Goal: Transaction & Acquisition: Purchase product/service

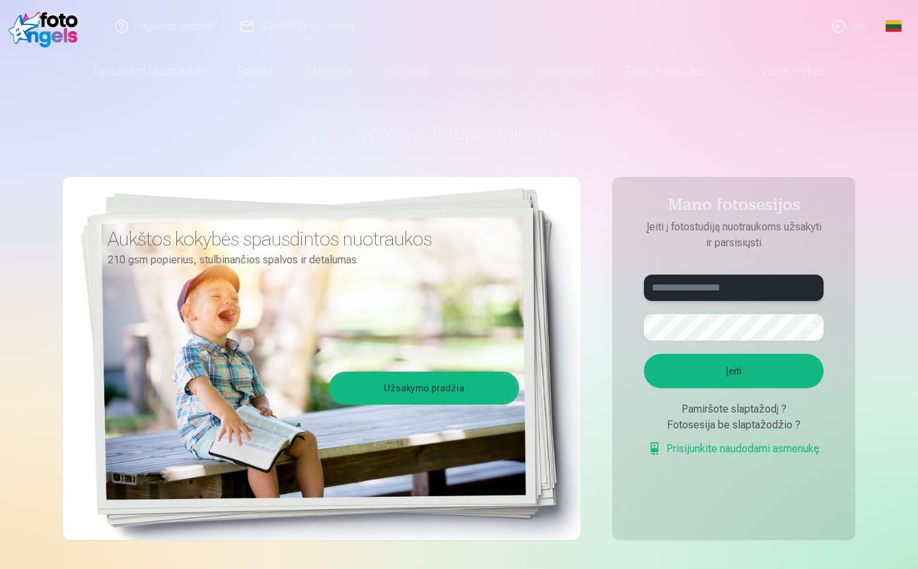
click at [676, 284] on input "text" at bounding box center [734, 288] width 180 height 26
type input "**********"
click at [728, 371] on button "Įeiti" at bounding box center [734, 371] width 180 height 34
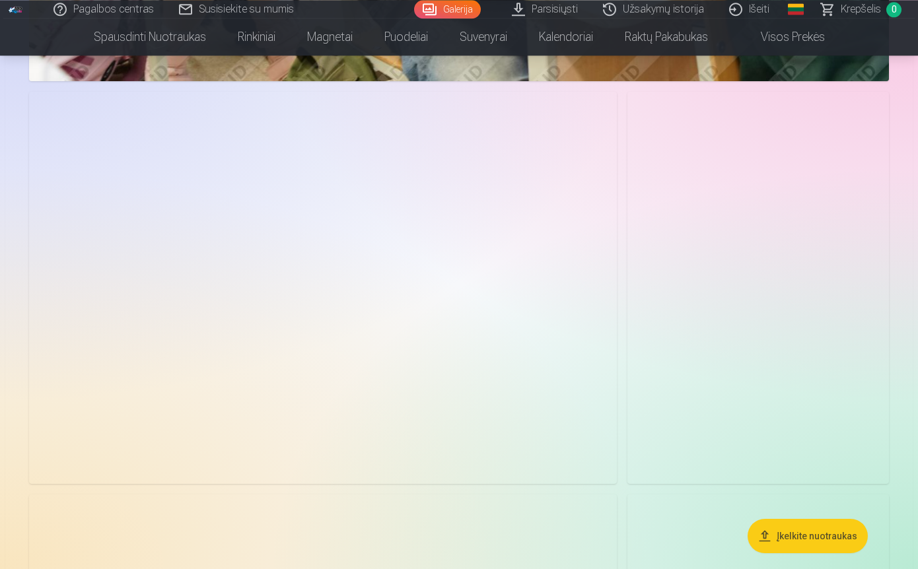
scroll to position [3593, 0]
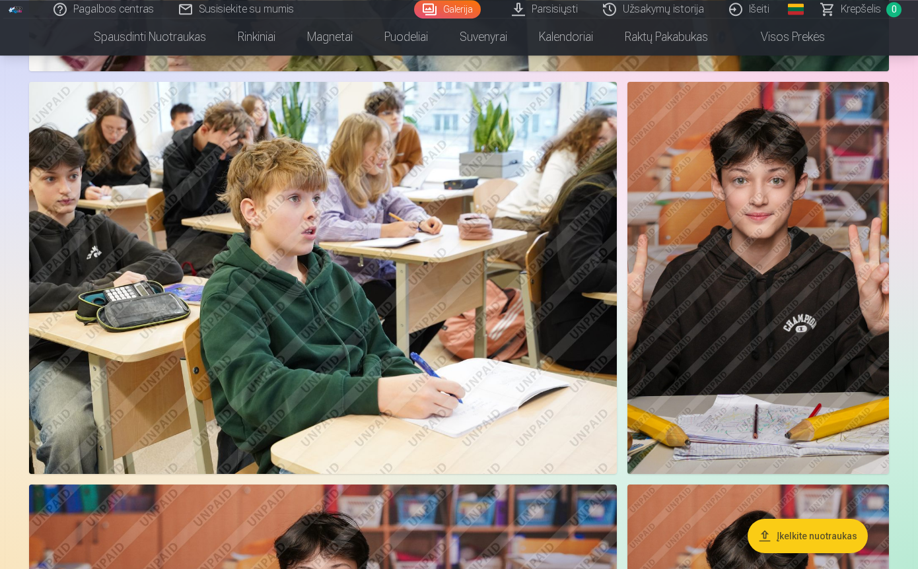
click at [818, 332] on img at bounding box center [759, 278] width 262 height 392
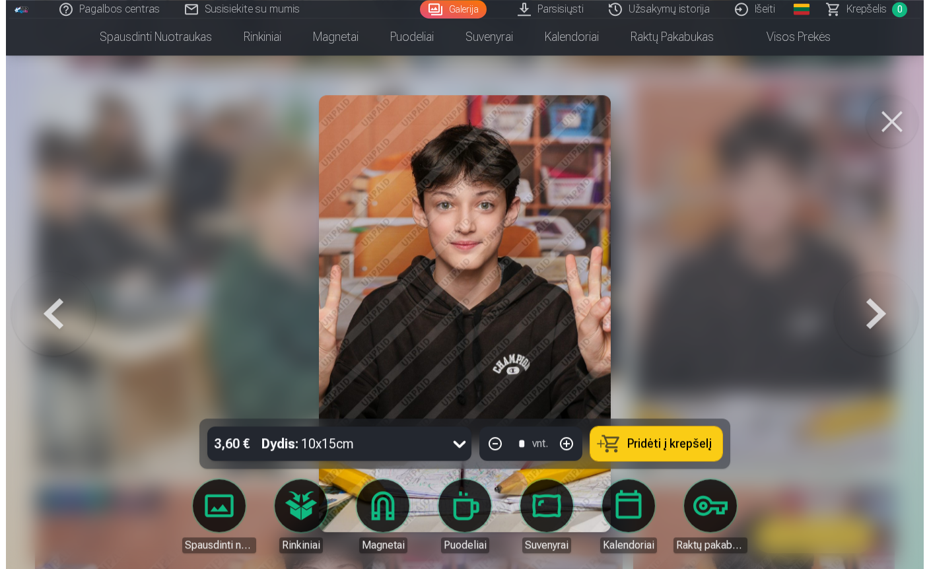
scroll to position [3631, 0]
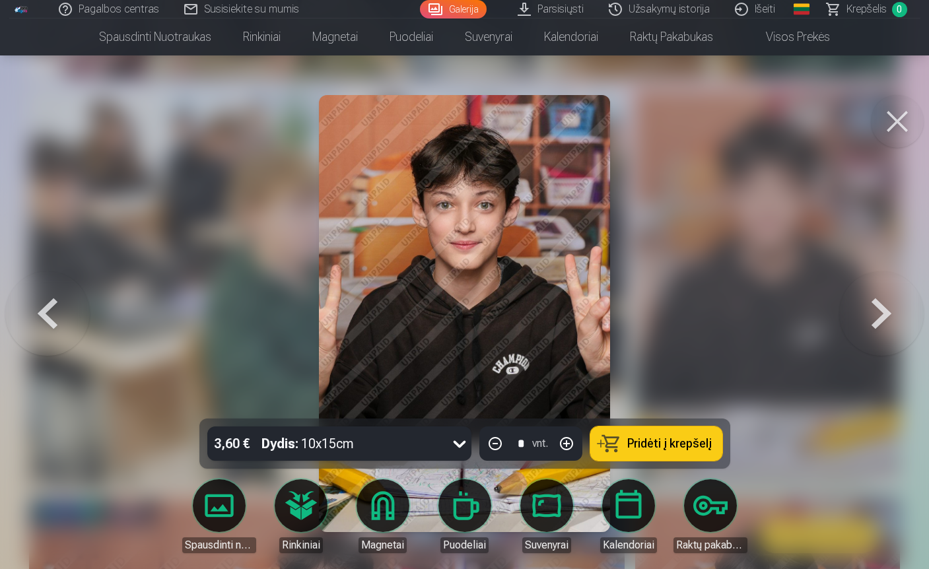
click at [867, 316] on button at bounding box center [882, 314] width 85 height 184
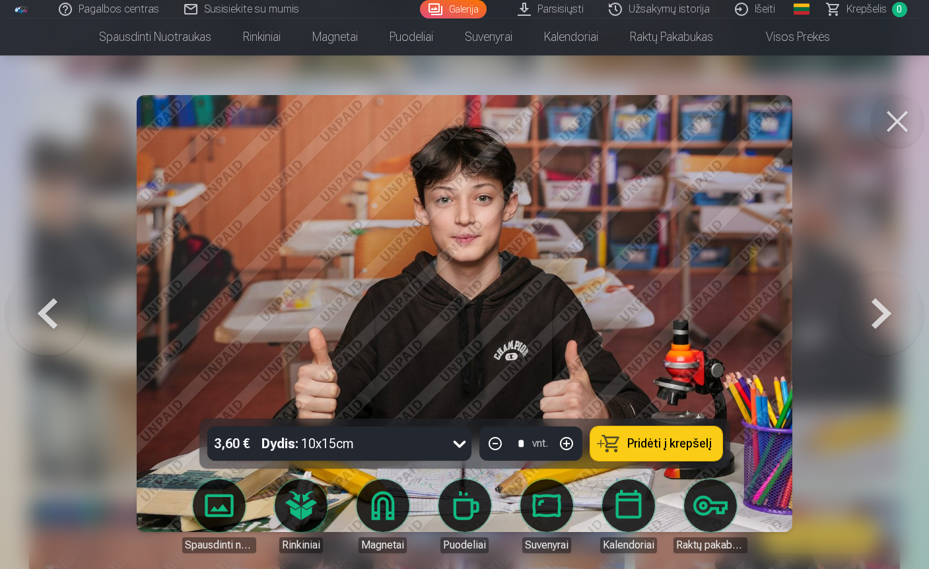
click at [871, 316] on button at bounding box center [882, 314] width 85 height 184
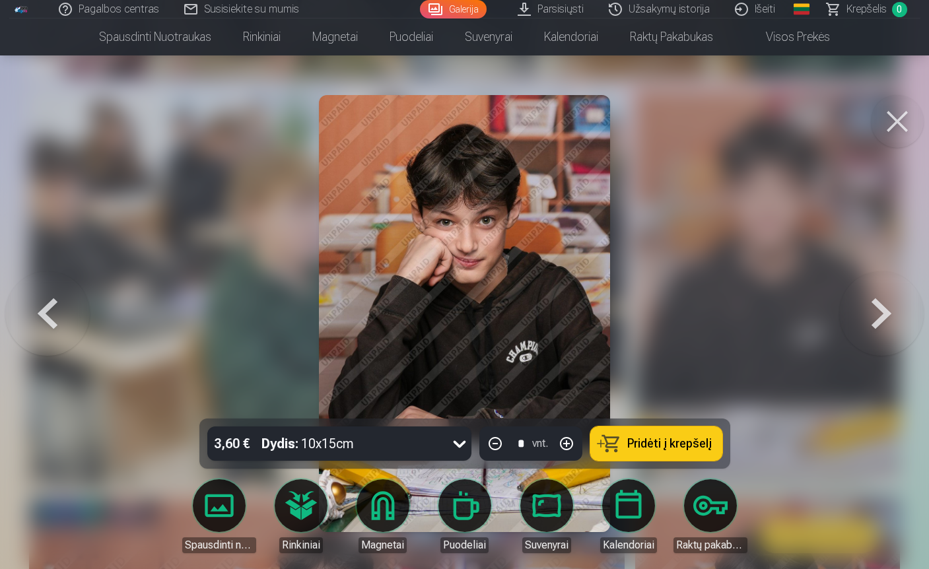
click at [871, 316] on button at bounding box center [882, 314] width 85 height 184
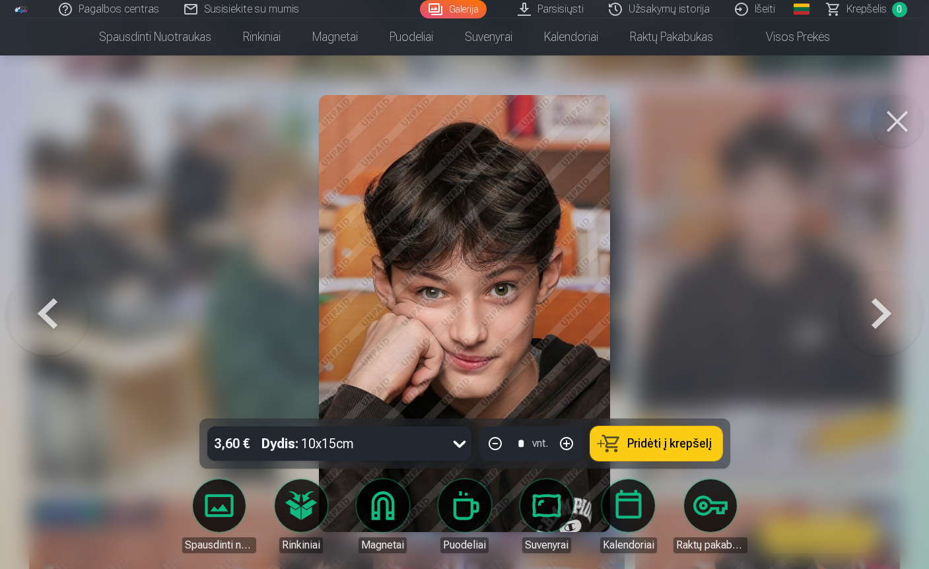
click at [872, 316] on button at bounding box center [882, 314] width 85 height 184
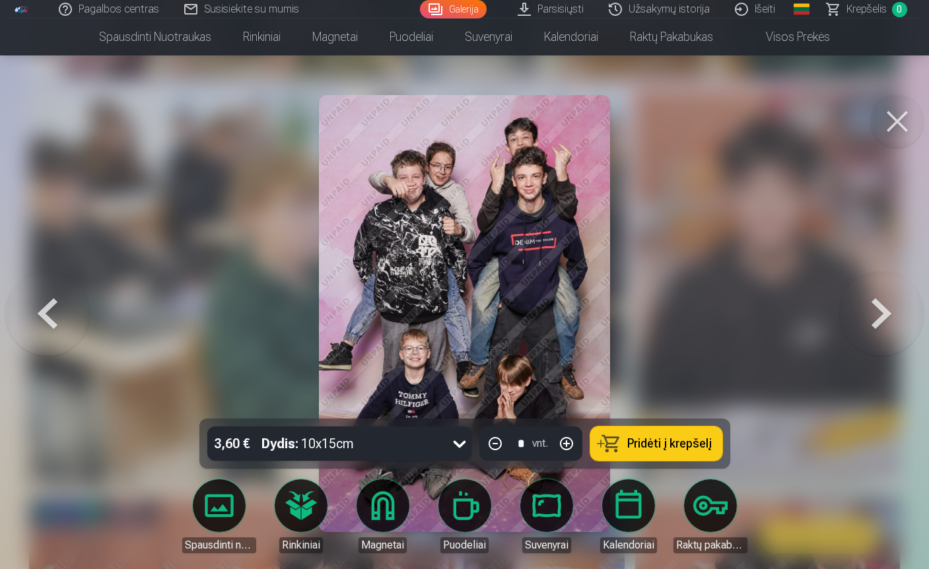
click at [878, 315] on button at bounding box center [882, 314] width 85 height 184
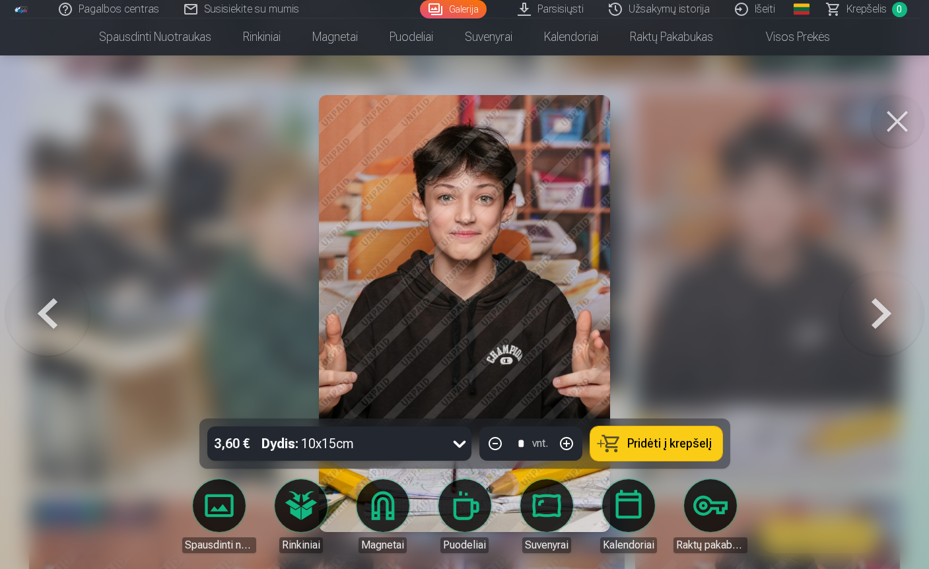
click at [878, 315] on button at bounding box center [882, 314] width 85 height 184
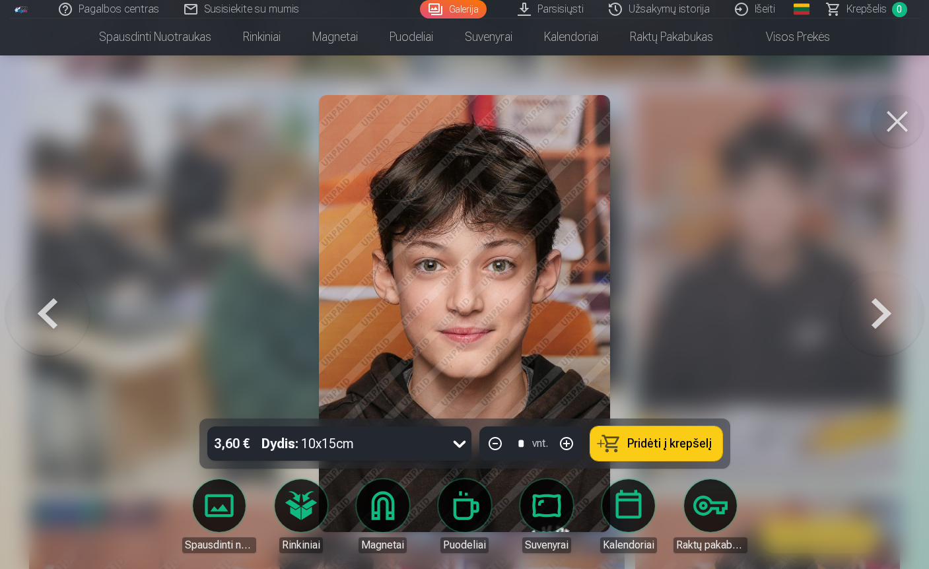
click at [880, 315] on button at bounding box center [882, 314] width 85 height 184
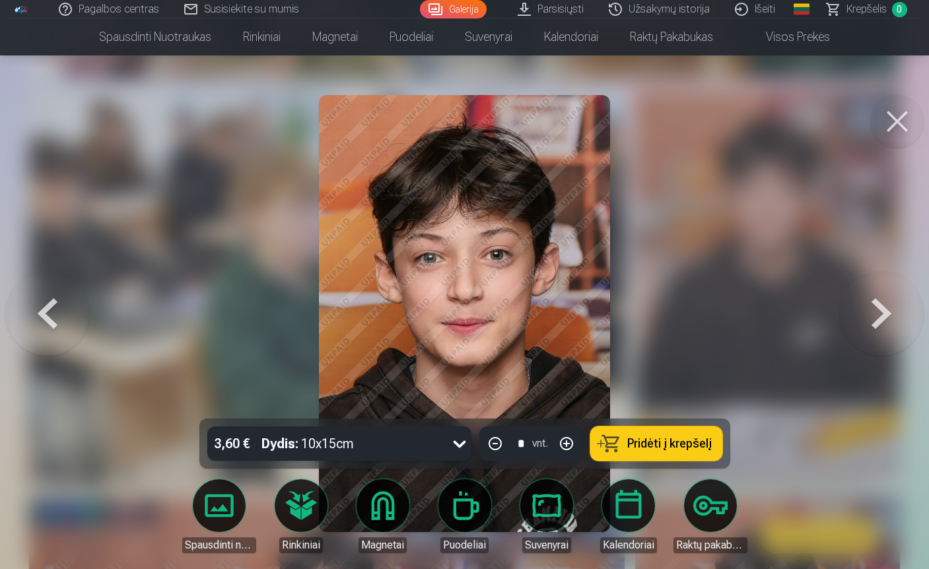
click at [878, 315] on button at bounding box center [882, 314] width 85 height 184
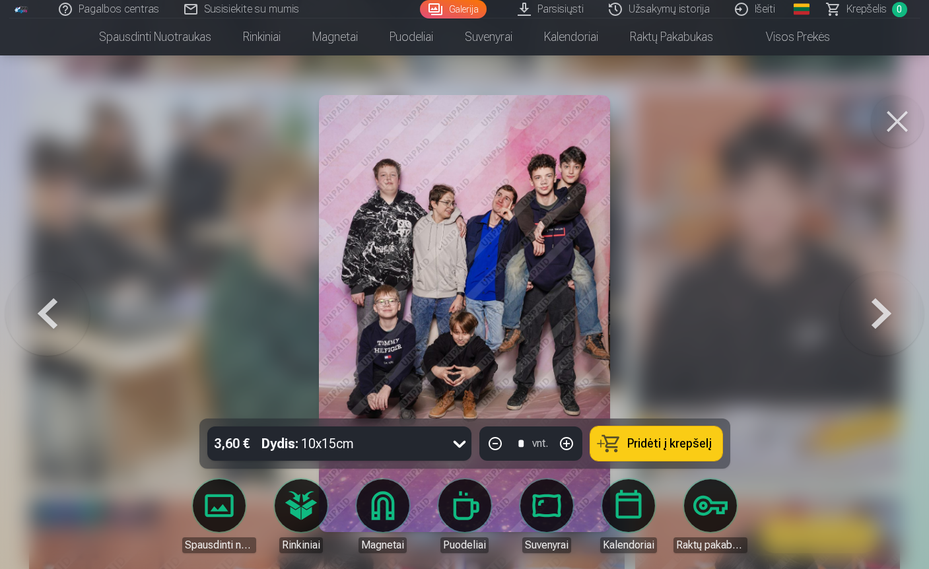
click at [876, 316] on button at bounding box center [882, 314] width 85 height 184
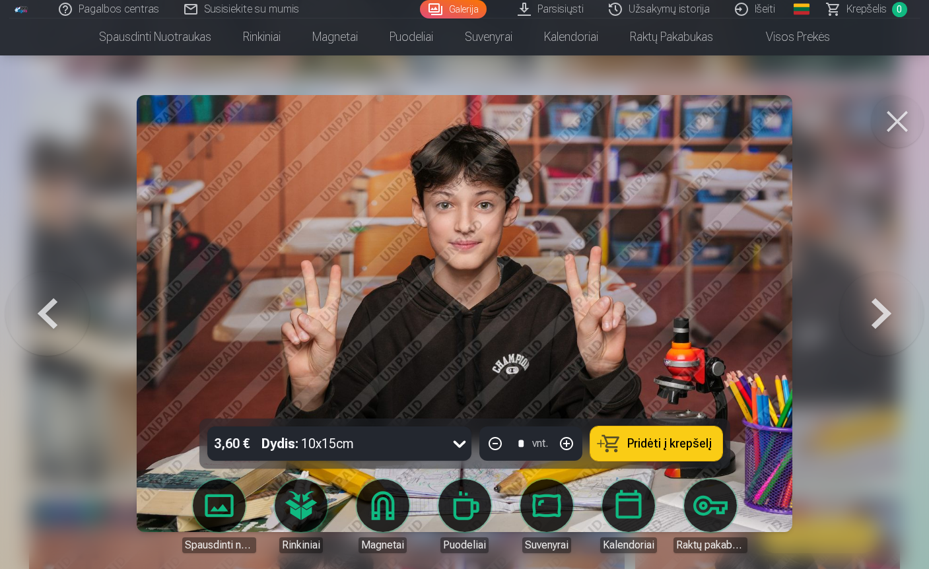
click at [876, 316] on button at bounding box center [882, 314] width 85 height 184
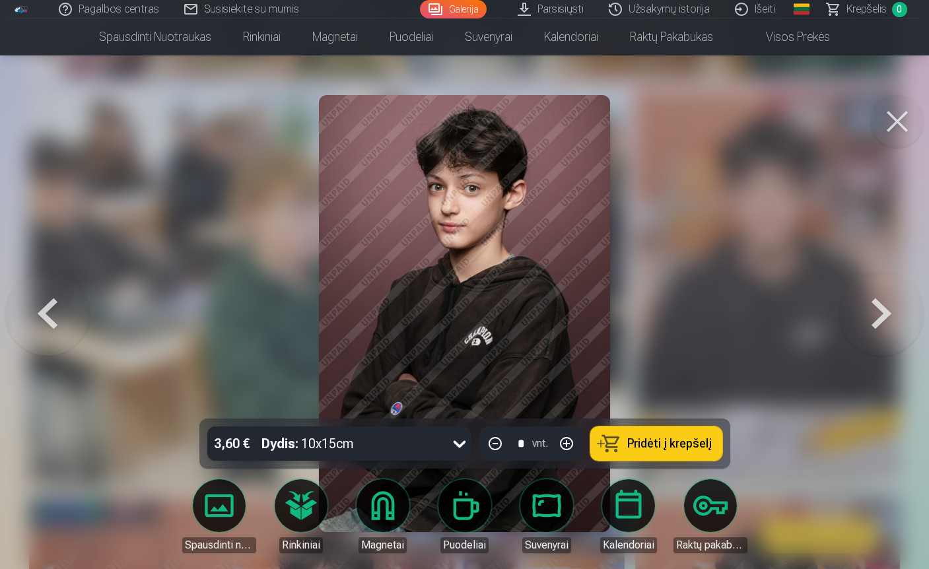
click at [456, 439] on icon at bounding box center [459, 443] width 21 height 21
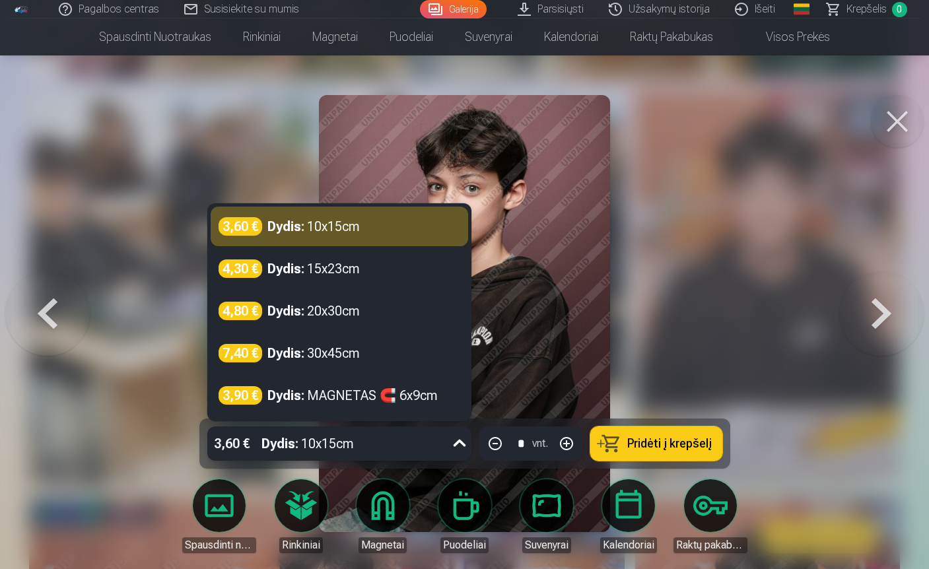
click at [458, 443] on icon at bounding box center [459, 443] width 21 height 21
click at [457, 445] on icon at bounding box center [459, 443] width 13 height 7
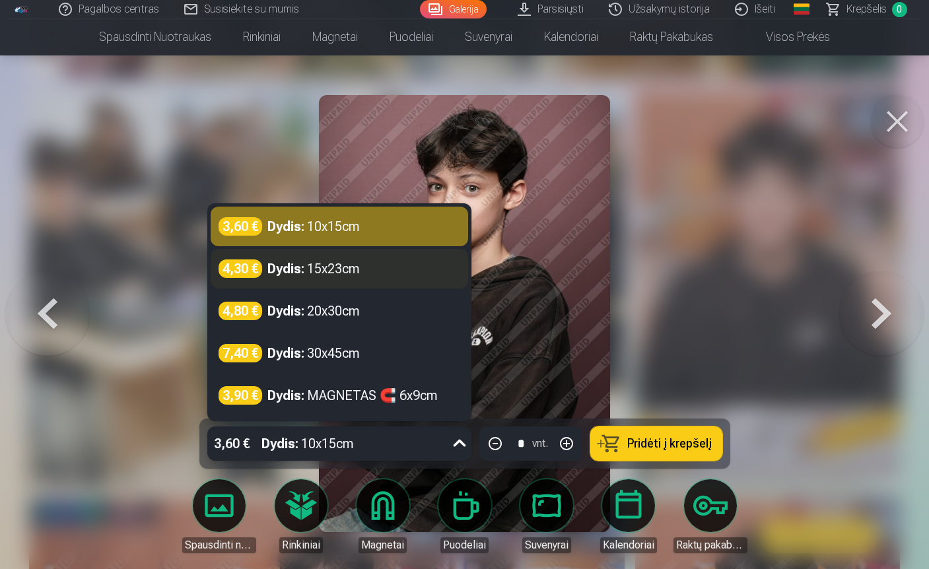
click at [309, 270] on div "Dydis : 15x23cm" at bounding box center [314, 269] width 92 height 18
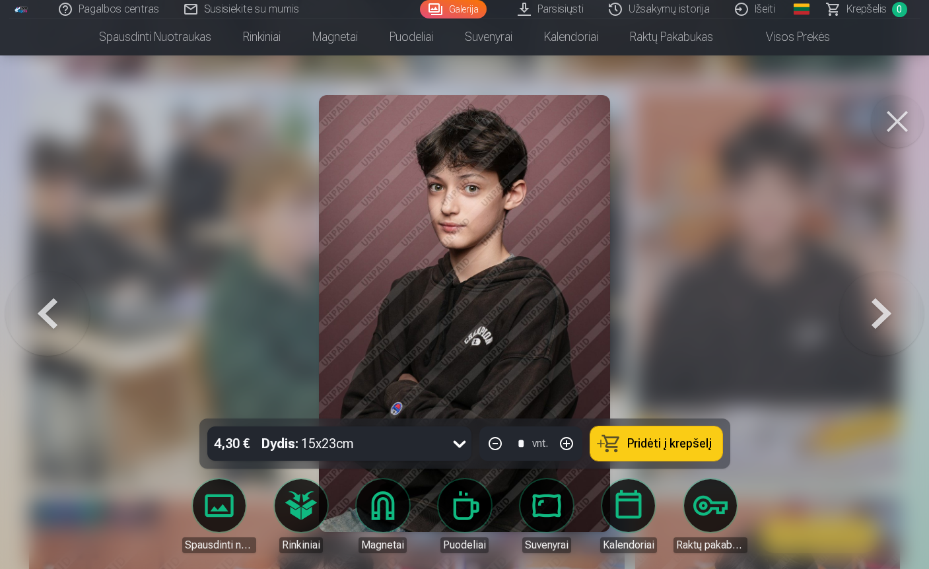
click at [657, 443] on span "Pridėti į krepšelį" at bounding box center [670, 444] width 85 height 12
click at [882, 320] on button at bounding box center [882, 314] width 85 height 184
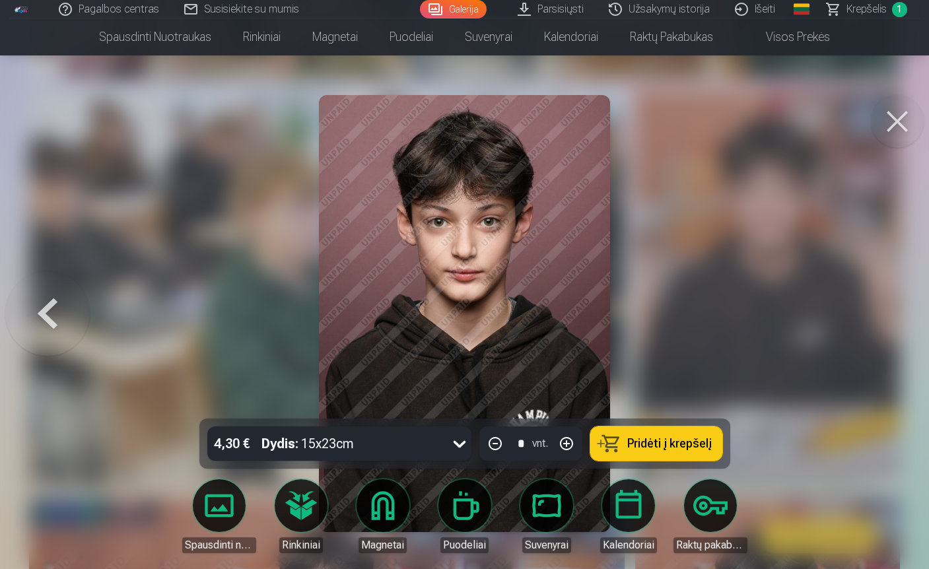
click at [462, 446] on icon at bounding box center [459, 443] width 21 height 21
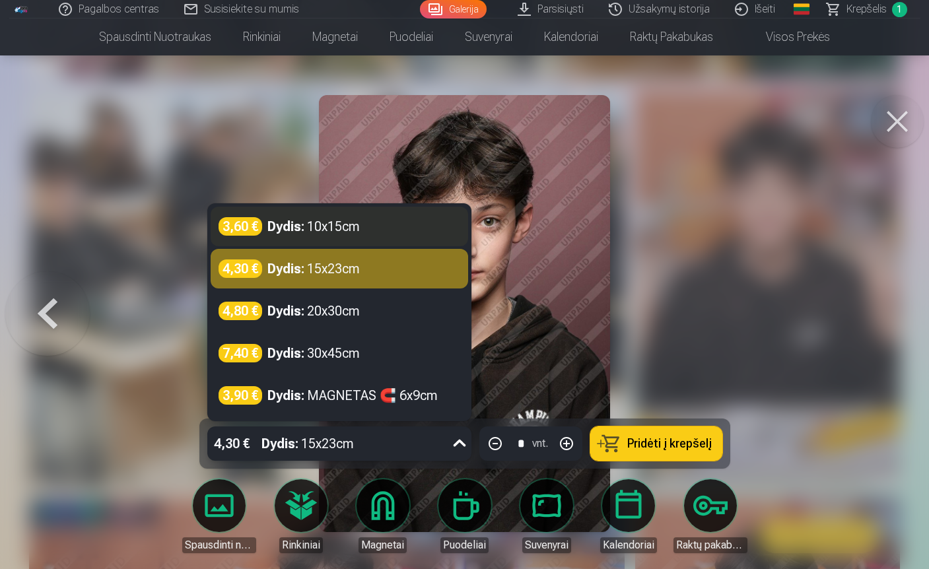
click at [336, 231] on div "Dydis : 10x15cm" at bounding box center [314, 226] width 92 height 18
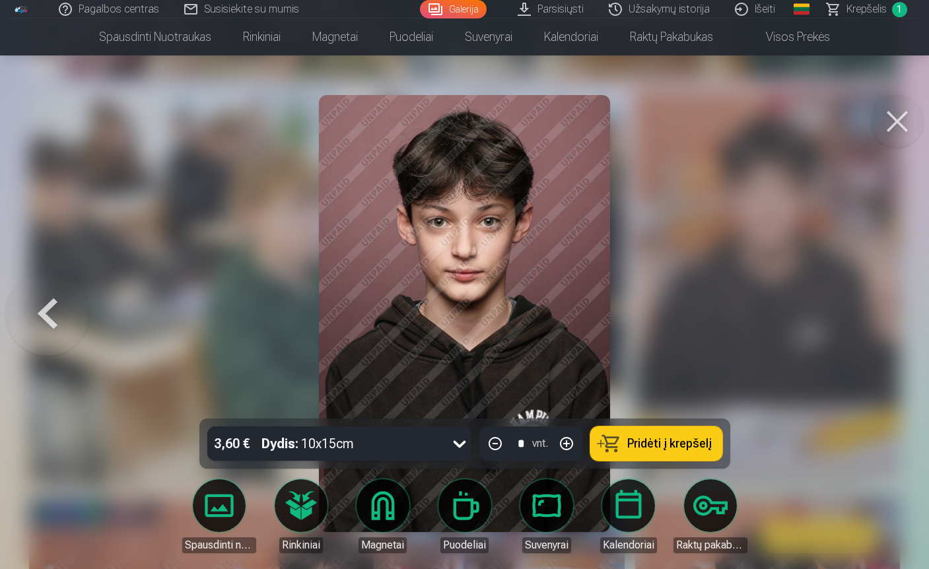
click at [649, 445] on span "Pridėti į krepšelį" at bounding box center [670, 444] width 85 height 12
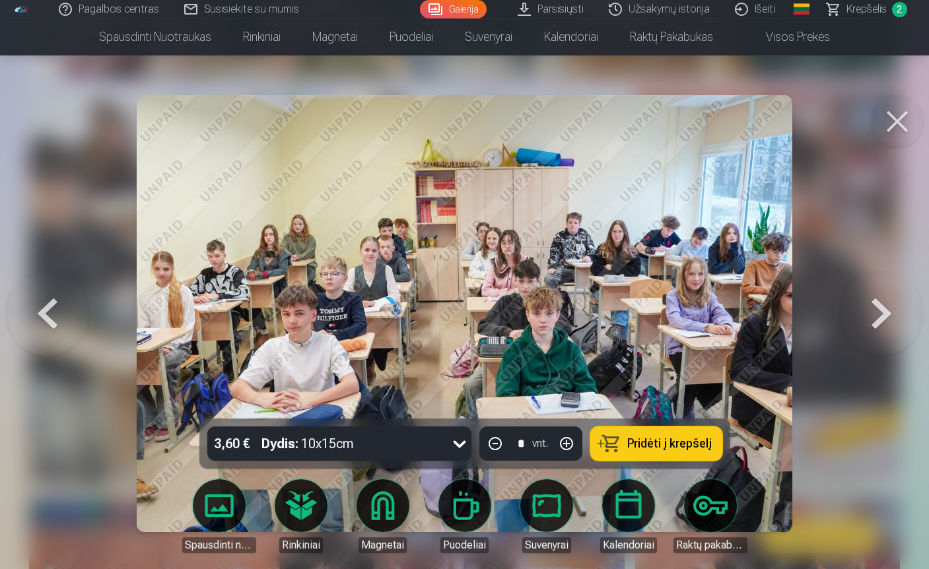
click at [897, 115] on button at bounding box center [897, 121] width 53 height 53
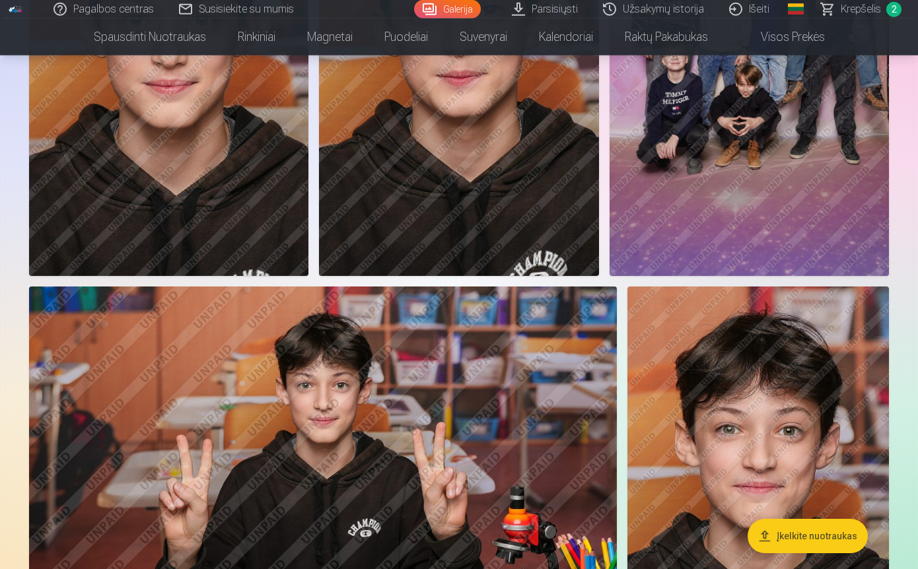
scroll to position [4806, 0]
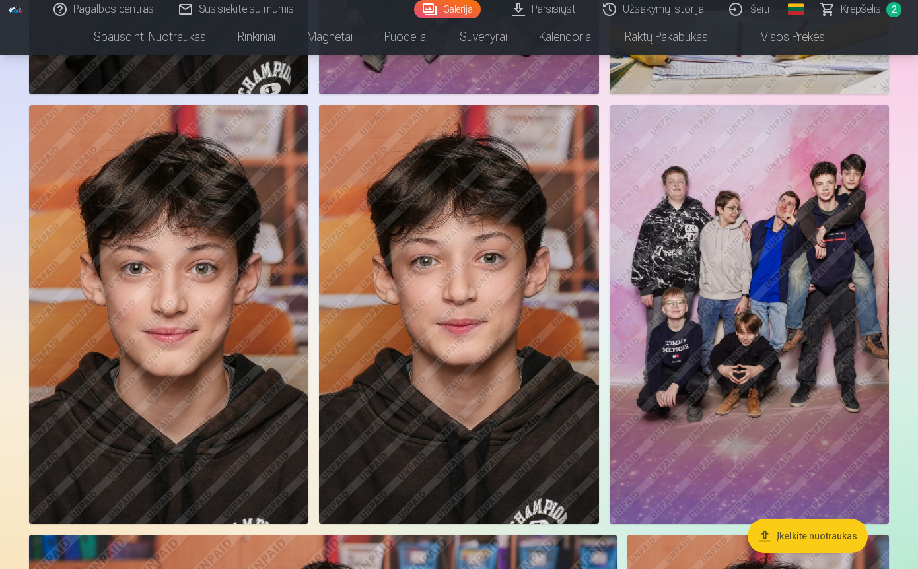
click at [770, 238] on img at bounding box center [749, 314] width 279 height 419
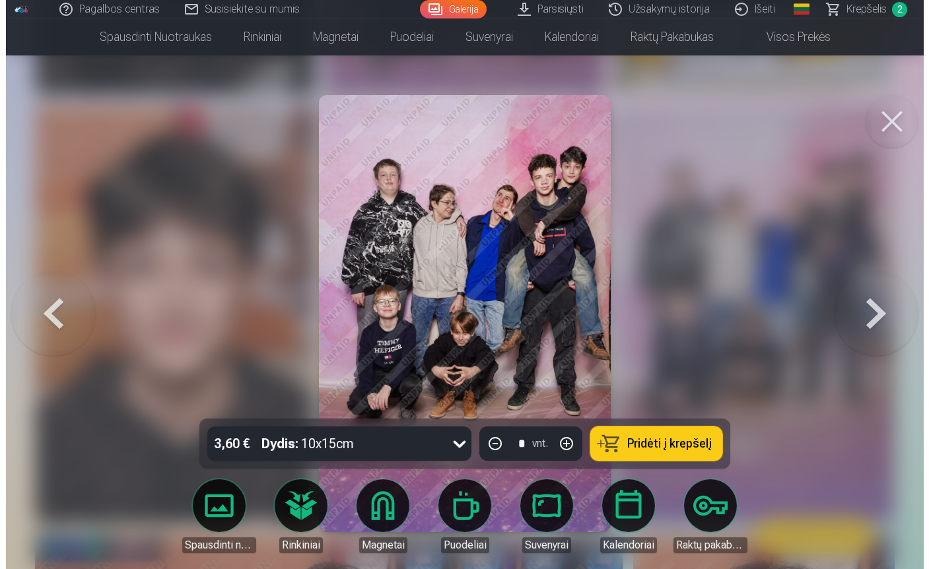
scroll to position [4862, 0]
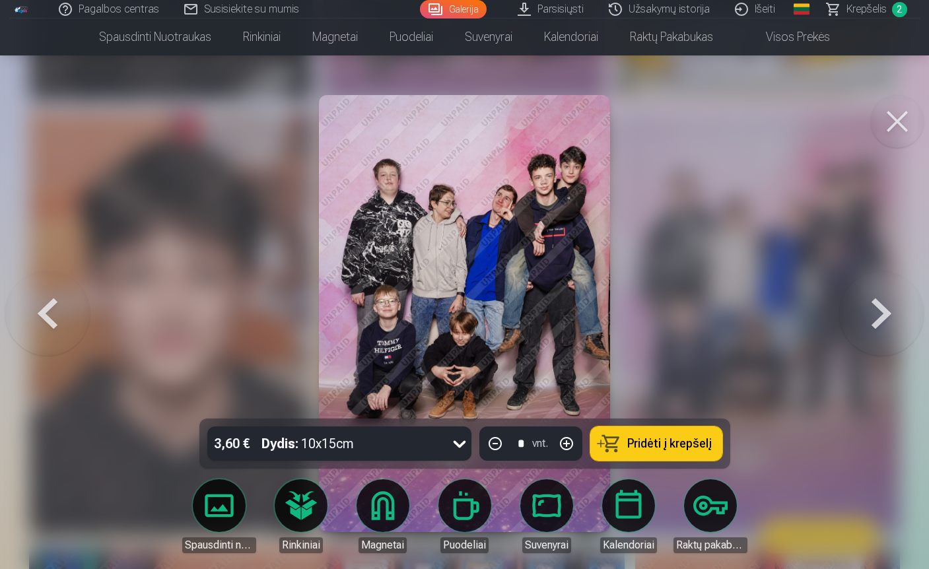
click at [890, 127] on button at bounding box center [897, 121] width 53 height 53
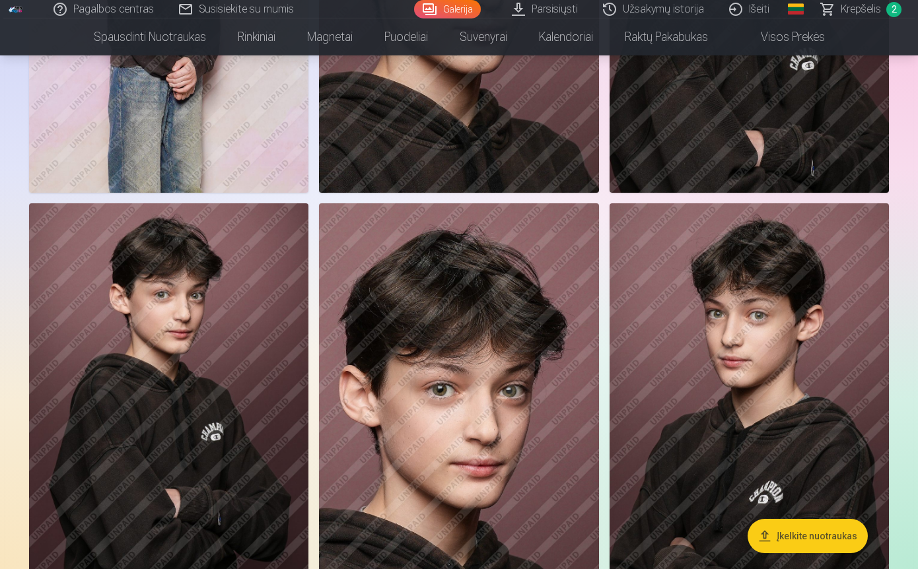
scroll to position [12487, 0]
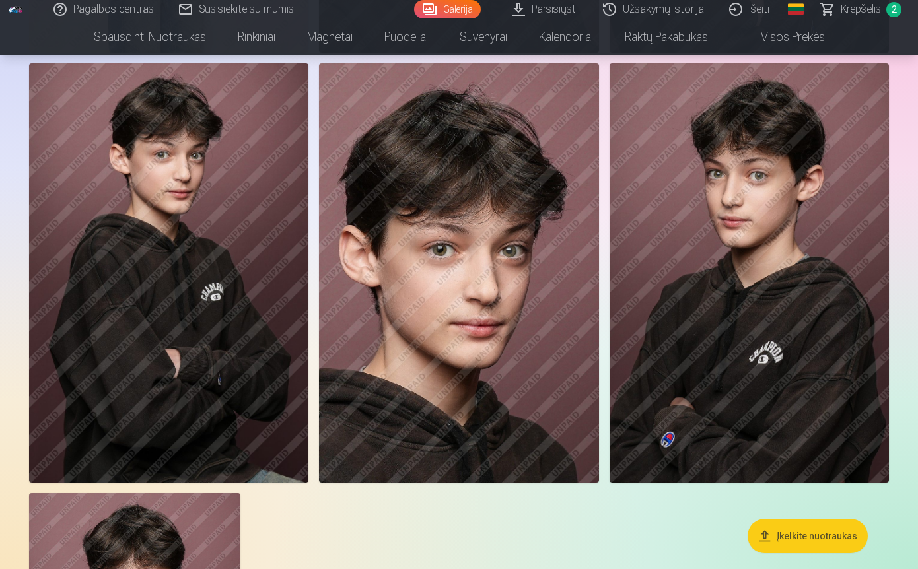
click at [516, 9] on link "Parsisiųsti" at bounding box center [545, 9] width 91 height 18
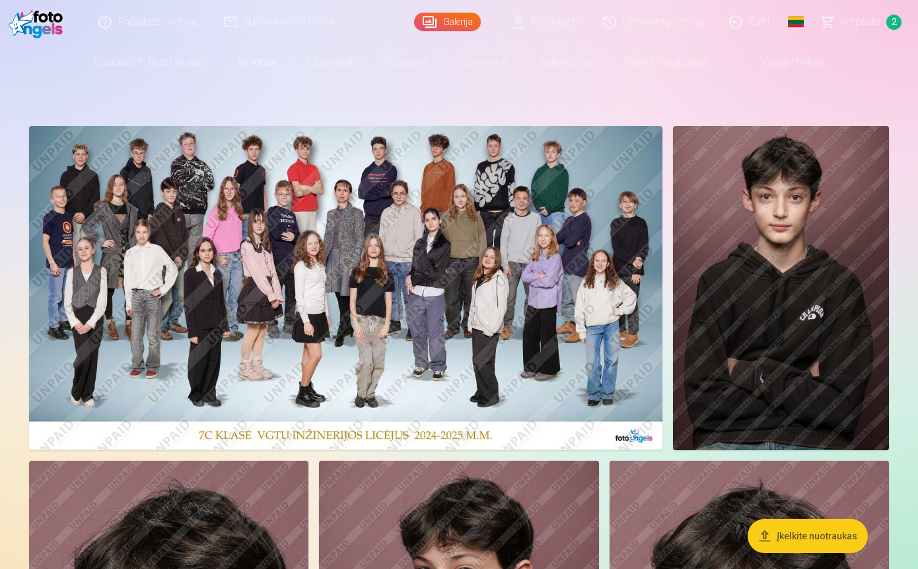
scroll to position [9, 0]
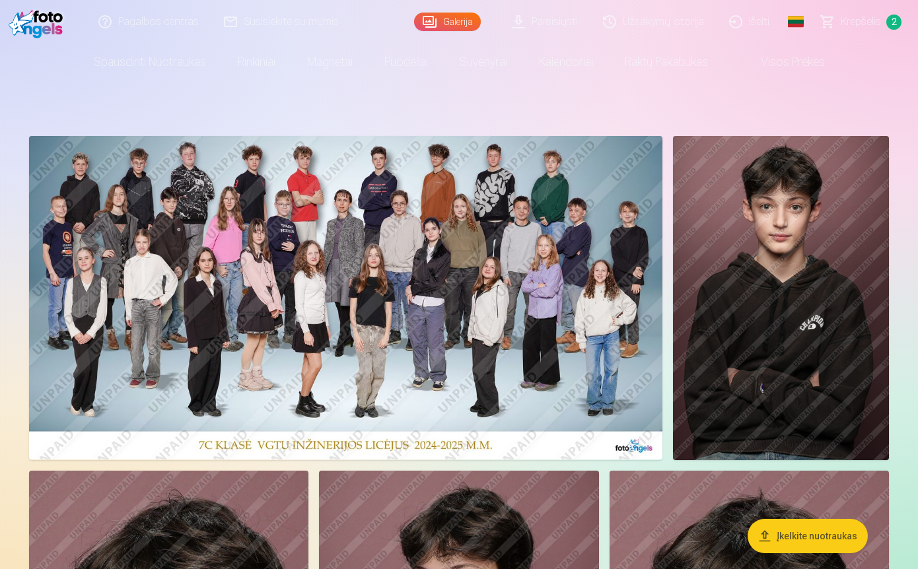
click at [369, 287] on img at bounding box center [345, 298] width 633 height 324
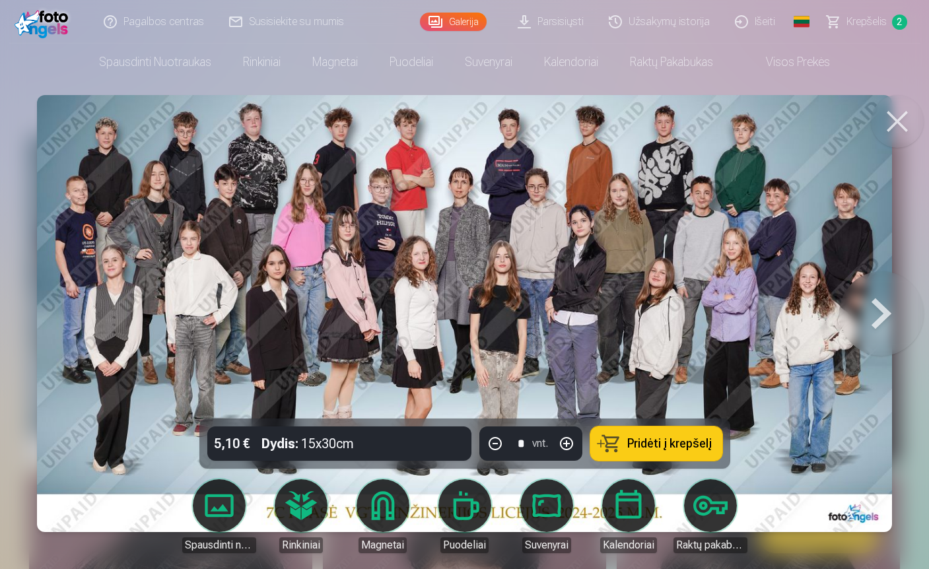
click at [902, 120] on button at bounding box center [897, 121] width 53 height 53
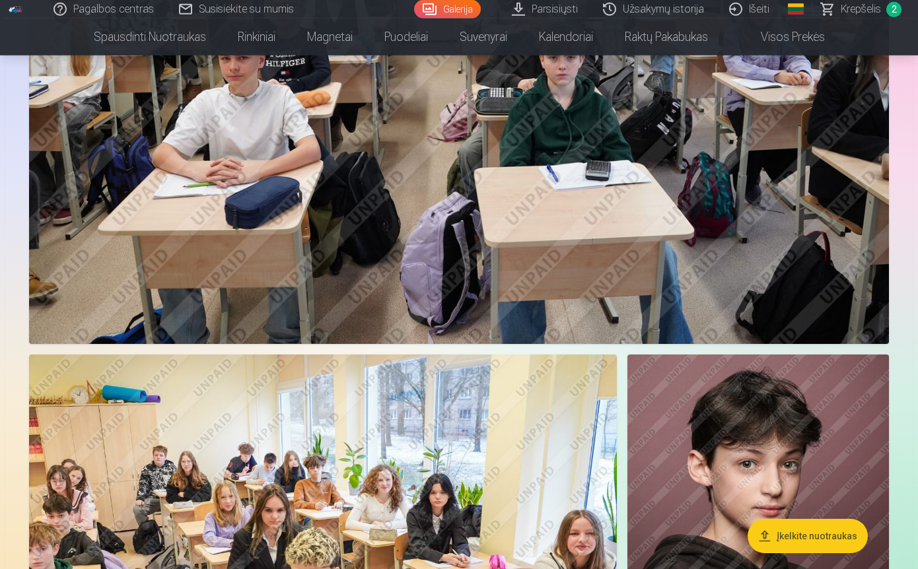
scroll to position [11184, 0]
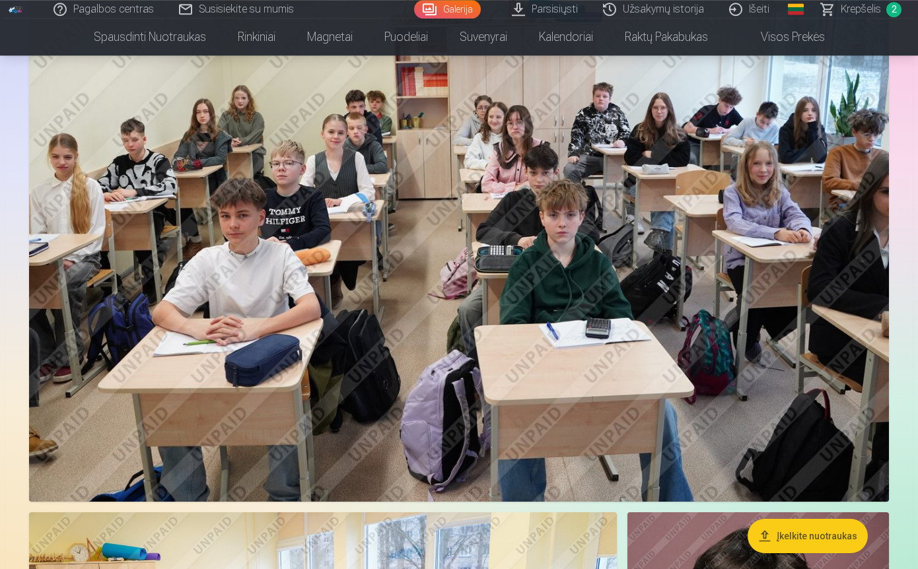
scroll to position [10691, 0]
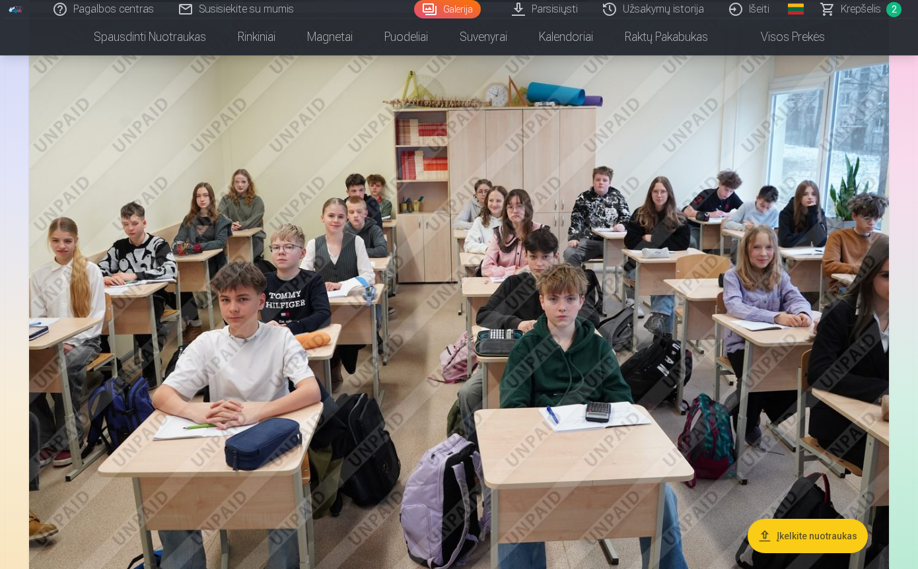
click at [659, 202] on img at bounding box center [459, 299] width 860 height 573
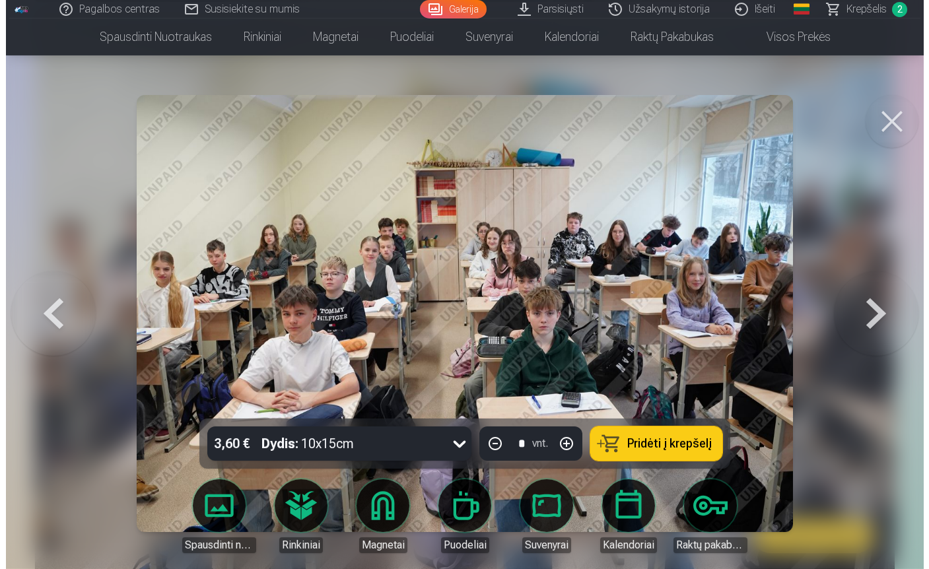
scroll to position [10819, 0]
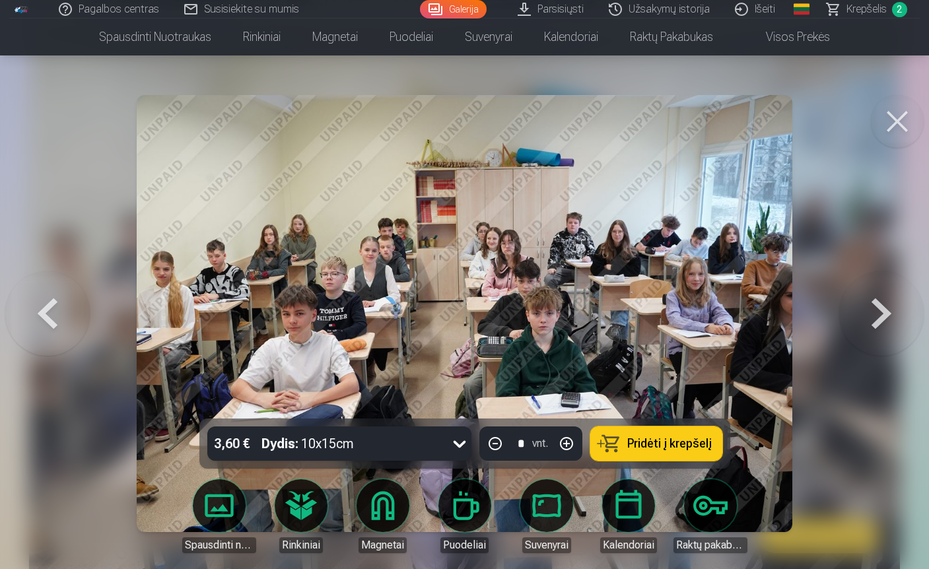
click at [624, 240] on img at bounding box center [465, 313] width 656 height 437
click at [890, 126] on button at bounding box center [897, 121] width 53 height 53
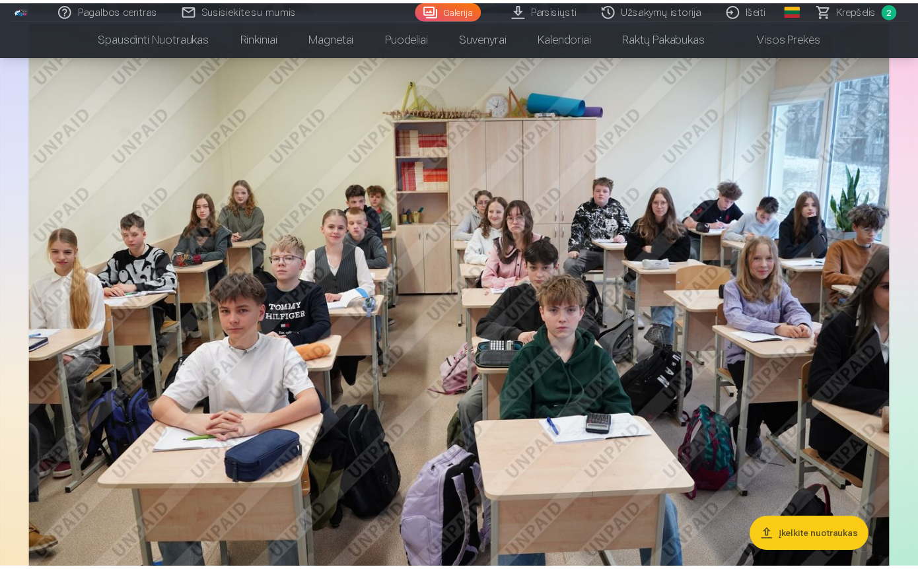
scroll to position [10691, 0]
